Goal: Entertainment & Leisure: Consume media (video, audio)

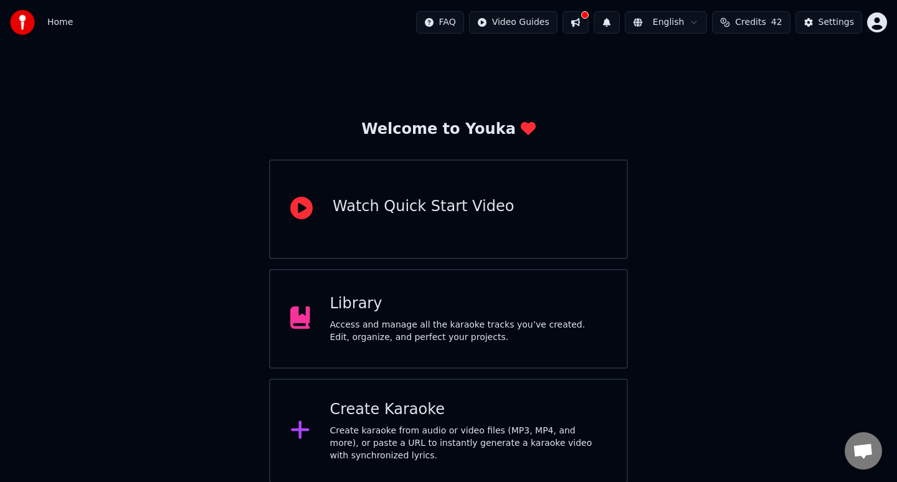
click at [425, 300] on div "Library" at bounding box center [468, 304] width 277 height 20
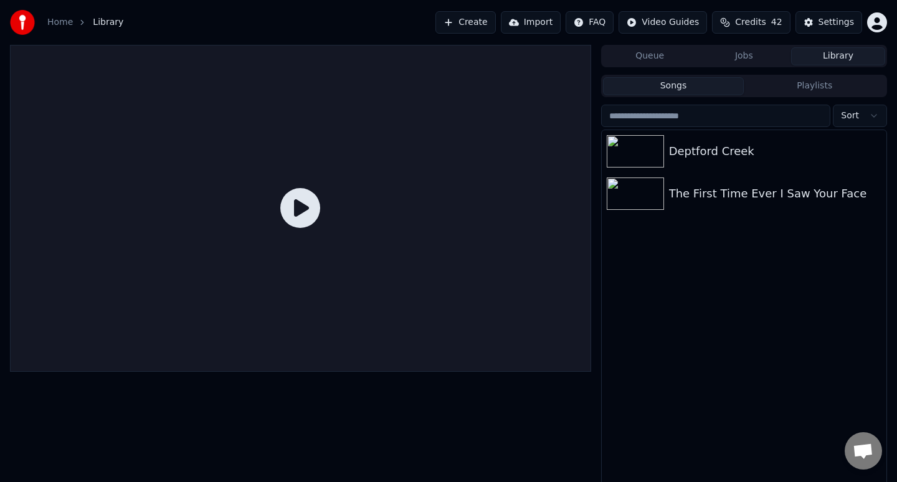
click at [291, 214] on icon at bounding box center [300, 208] width 40 height 40
click at [633, 140] on img at bounding box center [635, 151] width 57 height 32
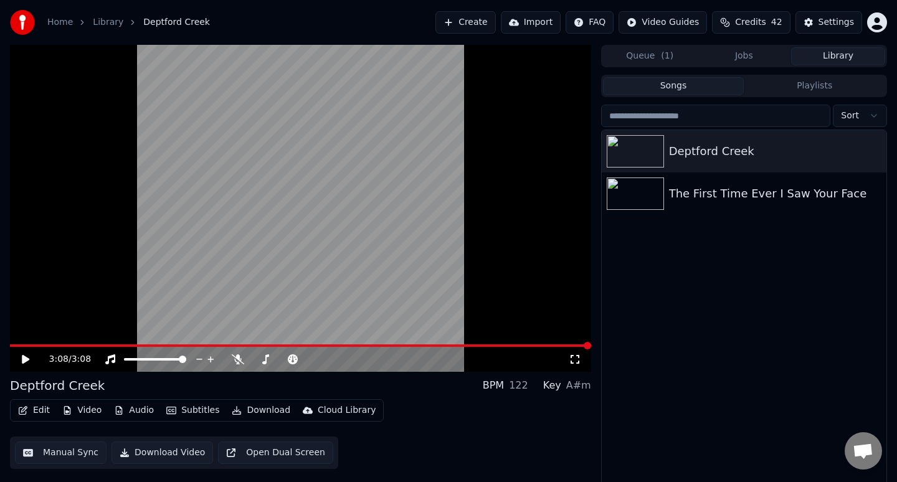
click at [381, 162] on video at bounding box center [300, 208] width 581 height 327
click at [26, 362] on icon at bounding box center [34, 359] width 29 height 10
